Goal: Task Accomplishment & Management: Manage account settings

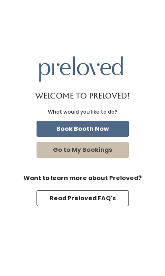
scroll to position [10, 0]
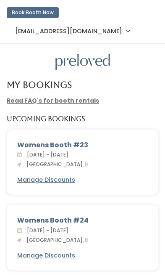
click at [122, 27] on span "mancem@slu.edu" at bounding box center [68, 31] width 107 height 9
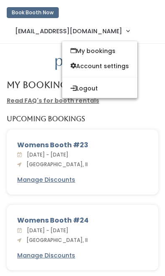
click at [120, 81] on button "Logout" at bounding box center [99, 88] width 75 height 15
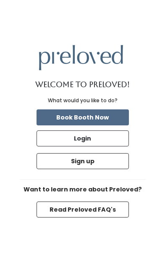
click at [90, 146] on button "Login" at bounding box center [83, 138] width 93 height 16
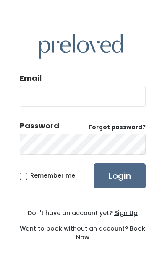
click at [59, 107] on input "Email" at bounding box center [83, 96] width 126 height 21
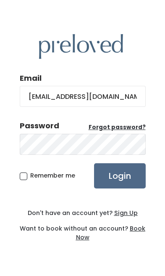
type input "manceam73@outlook.com"
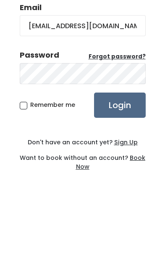
click at [30, 171] on span "Remember me" at bounding box center [52, 175] width 45 height 8
click at [30, 171] on input "Remember me" at bounding box center [32, 173] width 5 height 5
checkbox input "true"
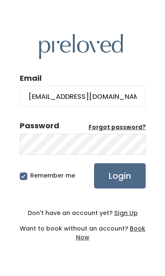
click at [130, 163] on input "Login" at bounding box center [120, 175] width 52 height 25
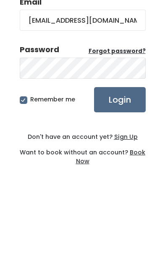
click at [120, 163] on input "Login" at bounding box center [120, 175] width 52 height 25
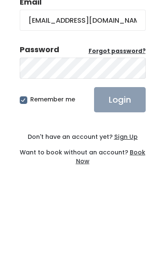
scroll to position [36, 0]
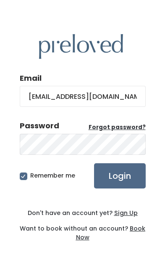
click at [30, 180] on span "Remember me" at bounding box center [52, 175] width 45 height 8
click at [30, 177] on input "Remember me" at bounding box center [32, 173] width 5 height 5
checkbox input "false"
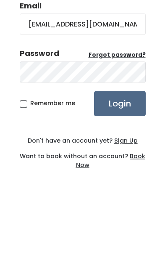
click at [120, 163] on input "Login" at bounding box center [120, 175] width 52 height 25
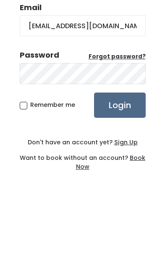
click at [129, 163] on input "Login" at bounding box center [120, 175] width 52 height 25
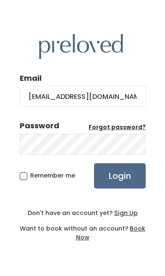
click at [121, 189] on input "Login" at bounding box center [120, 175] width 52 height 25
click at [124, 131] on u "Forgot password?" at bounding box center [117, 127] width 57 height 8
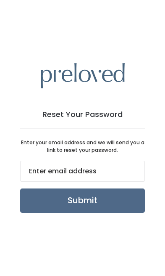
click at [40, 182] on input "email" at bounding box center [82, 171] width 125 height 21
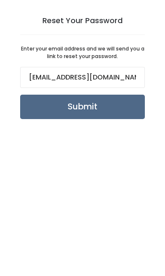
type input "[EMAIL_ADDRESS][DOMAIN_NAME]"
click at [108, 189] on input "Submit" at bounding box center [82, 201] width 125 height 24
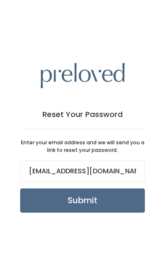
scroll to position [0, 0]
click at [89, 213] on input "Submit" at bounding box center [82, 201] width 125 height 24
click at [92, 189] on input "Submit" at bounding box center [82, 201] width 125 height 24
click at [89, 213] on input "Submit" at bounding box center [82, 201] width 125 height 24
